Goal: Navigation & Orientation: Find specific page/section

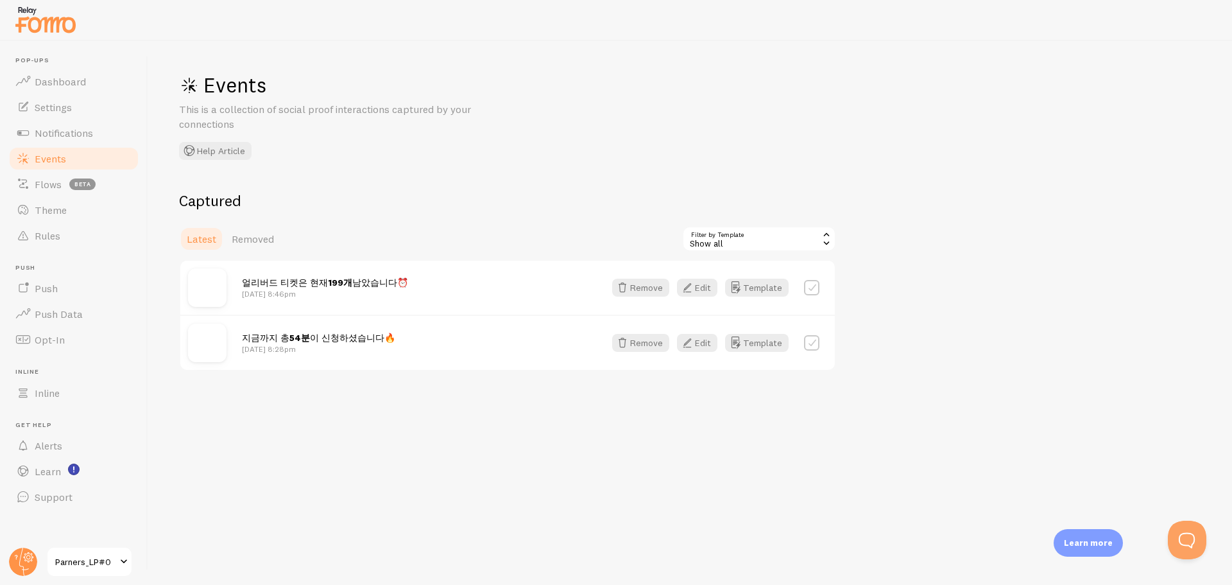
click at [591, 437] on div "Events This is a collection of social proof interactions captured by your conne…" at bounding box center [690, 312] width 1084 height 543
click at [590, 437] on div "Events This is a collection of social proof interactions captured by your conne…" at bounding box center [690, 312] width 1084 height 543
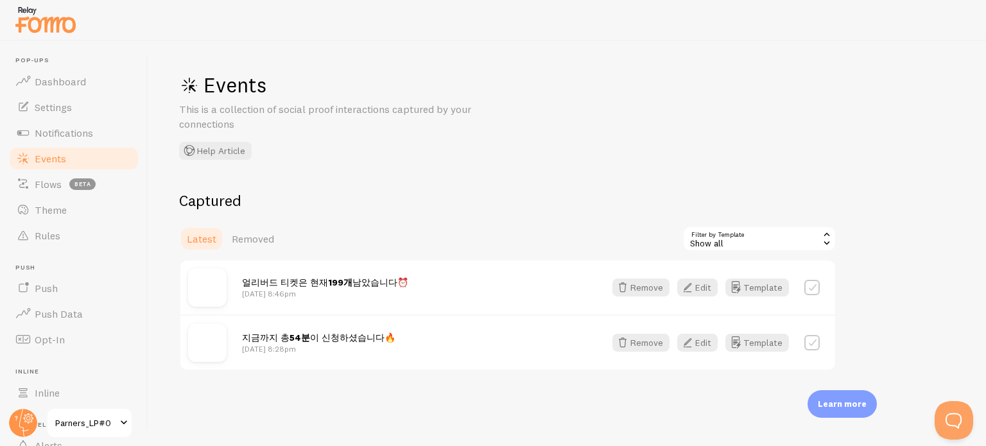
click at [513, 160] on div "Events This is a collection of social proof interactions captured by your conne…" at bounding box center [566, 243] width 837 height 405
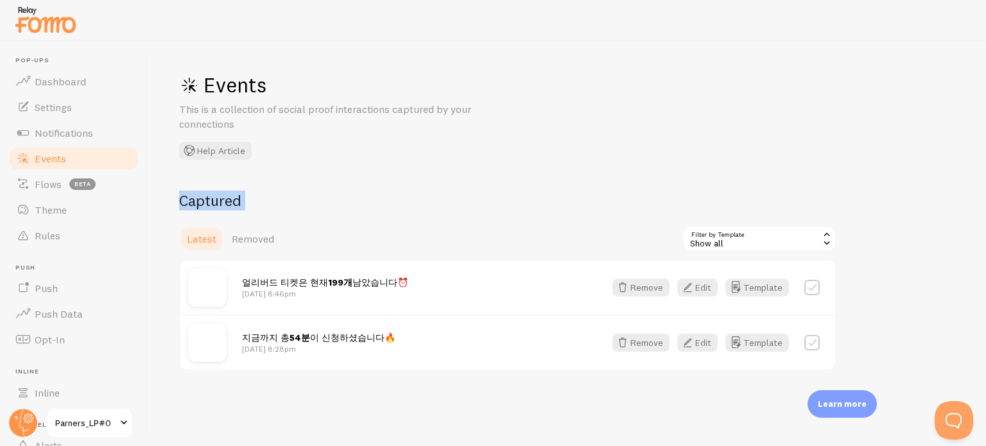
click at [513, 160] on div "Events This is a collection of social proof interactions captured by your conne…" at bounding box center [566, 243] width 837 height 405
click at [514, 160] on div "Events This is a collection of social proof interactions captured by your conne…" at bounding box center [566, 243] width 837 height 405
click at [516, 158] on div "Events This is a collection of social proof interactions captured by your conne…" at bounding box center [371, 116] width 385 height 88
